Goal: Find specific page/section: Find specific page/section

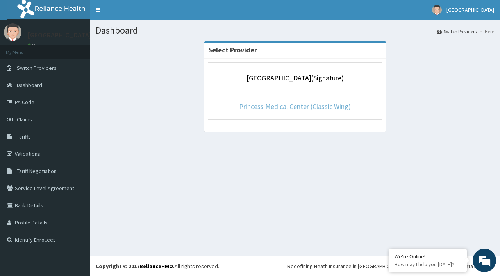
click at [315, 109] on link "Princess Medical Center (Classic Wing)" at bounding box center [295, 106] width 112 height 9
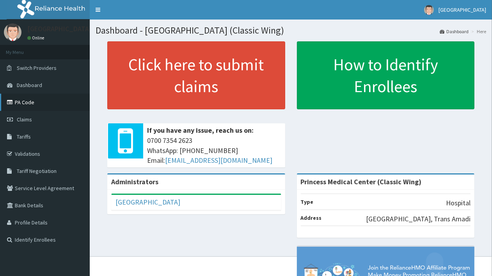
click at [41, 103] on link "PA Code" at bounding box center [45, 102] width 90 height 17
